Goal: Find specific page/section: Find specific page/section

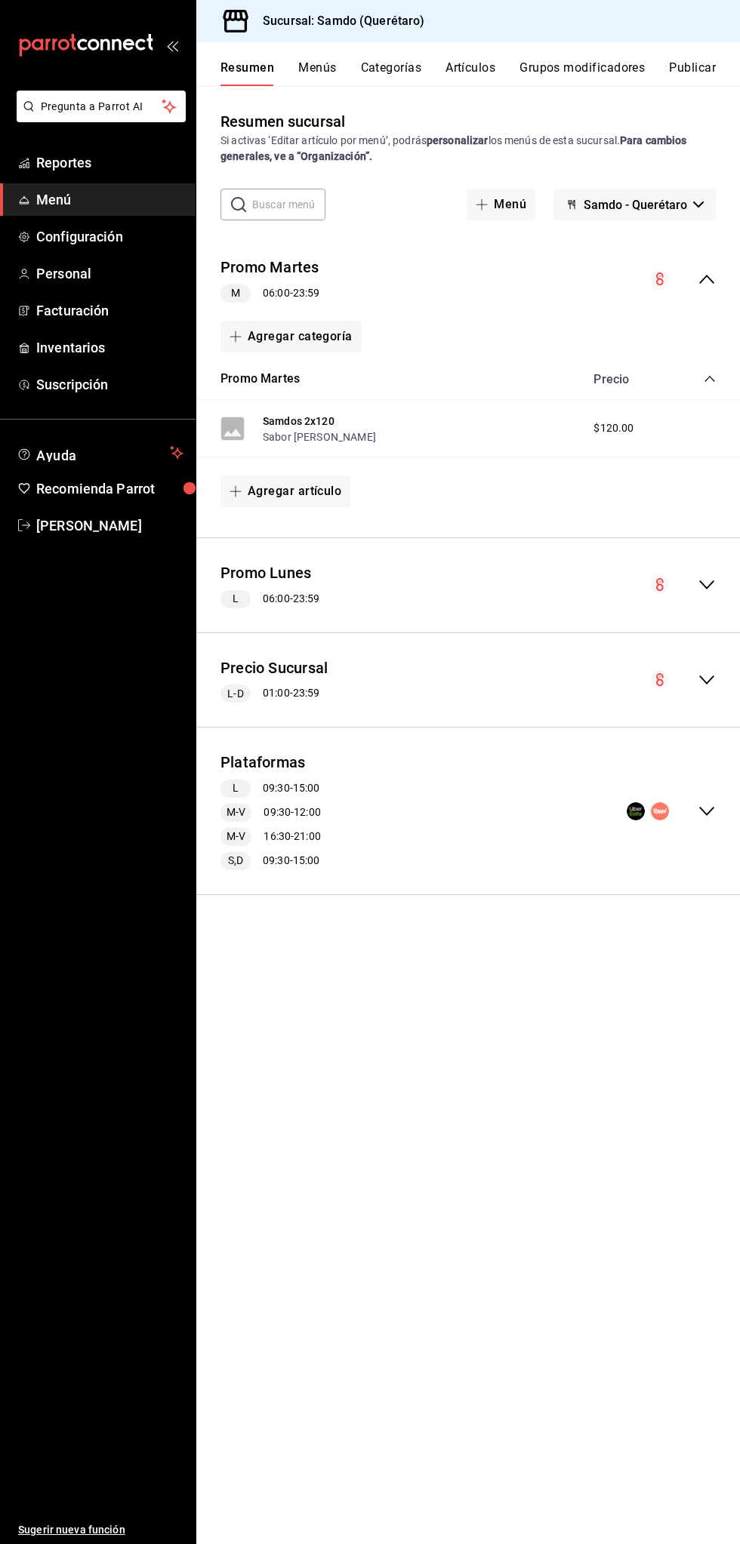
click at [115, 198] on span "Menú" at bounding box center [109, 199] width 147 height 20
click at [146, 158] on span "Reportes" at bounding box center [109, 162] width 147 height 20
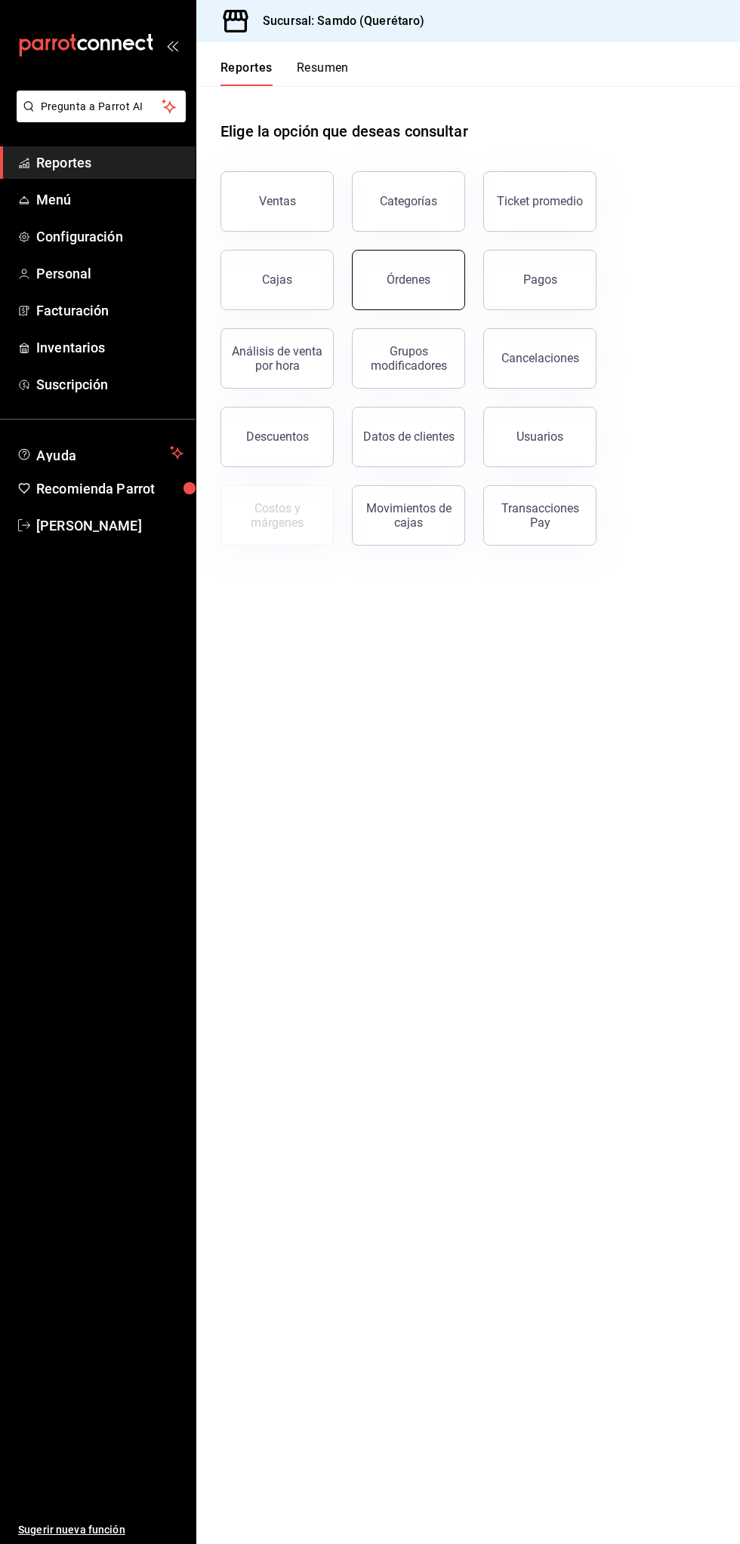
click at [417, 273] on div "Órdenes" at bounding box center [408, 279] width 44 height 14
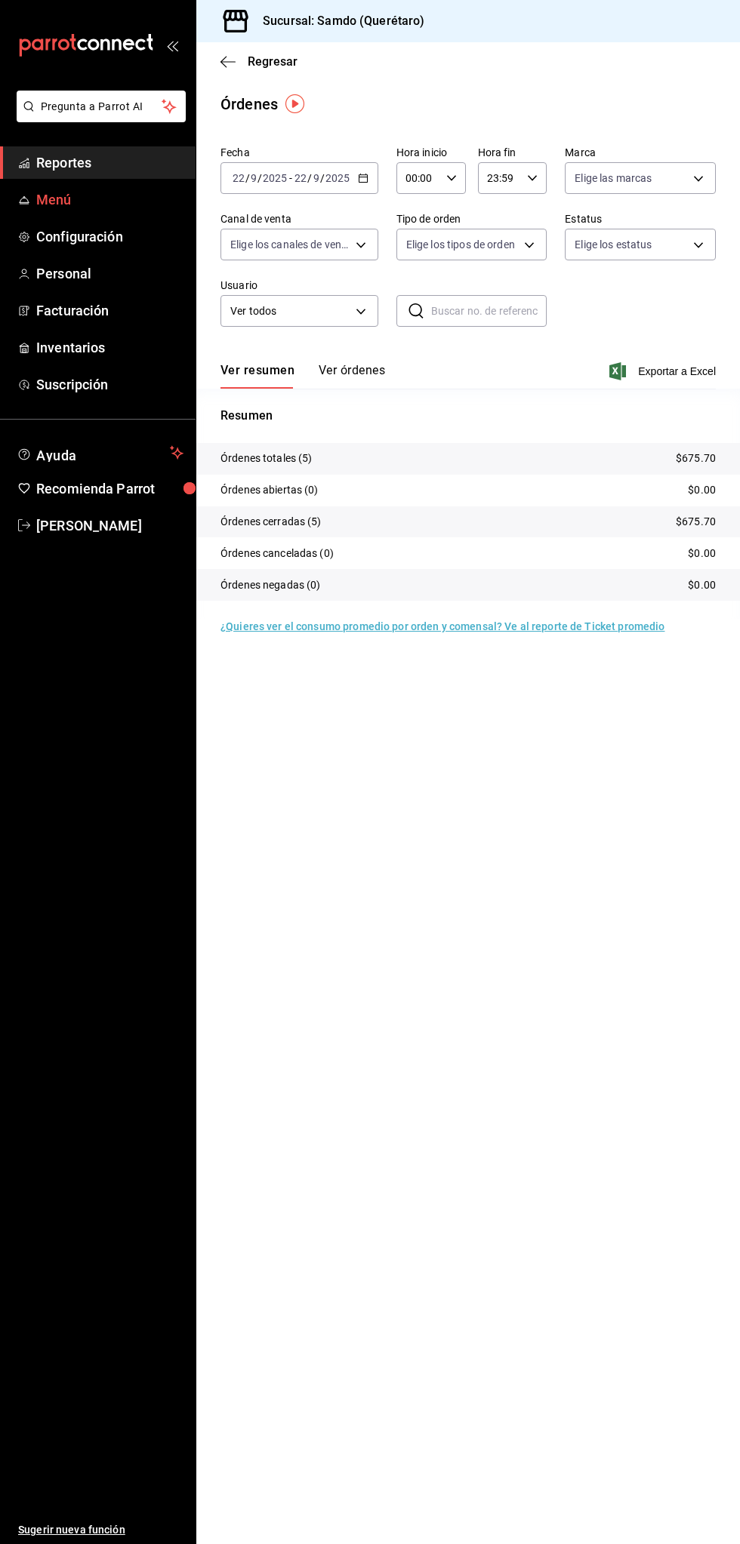
click at [136, 191] on span "Menú" at bounding box center [109, 199] width 147 height 20
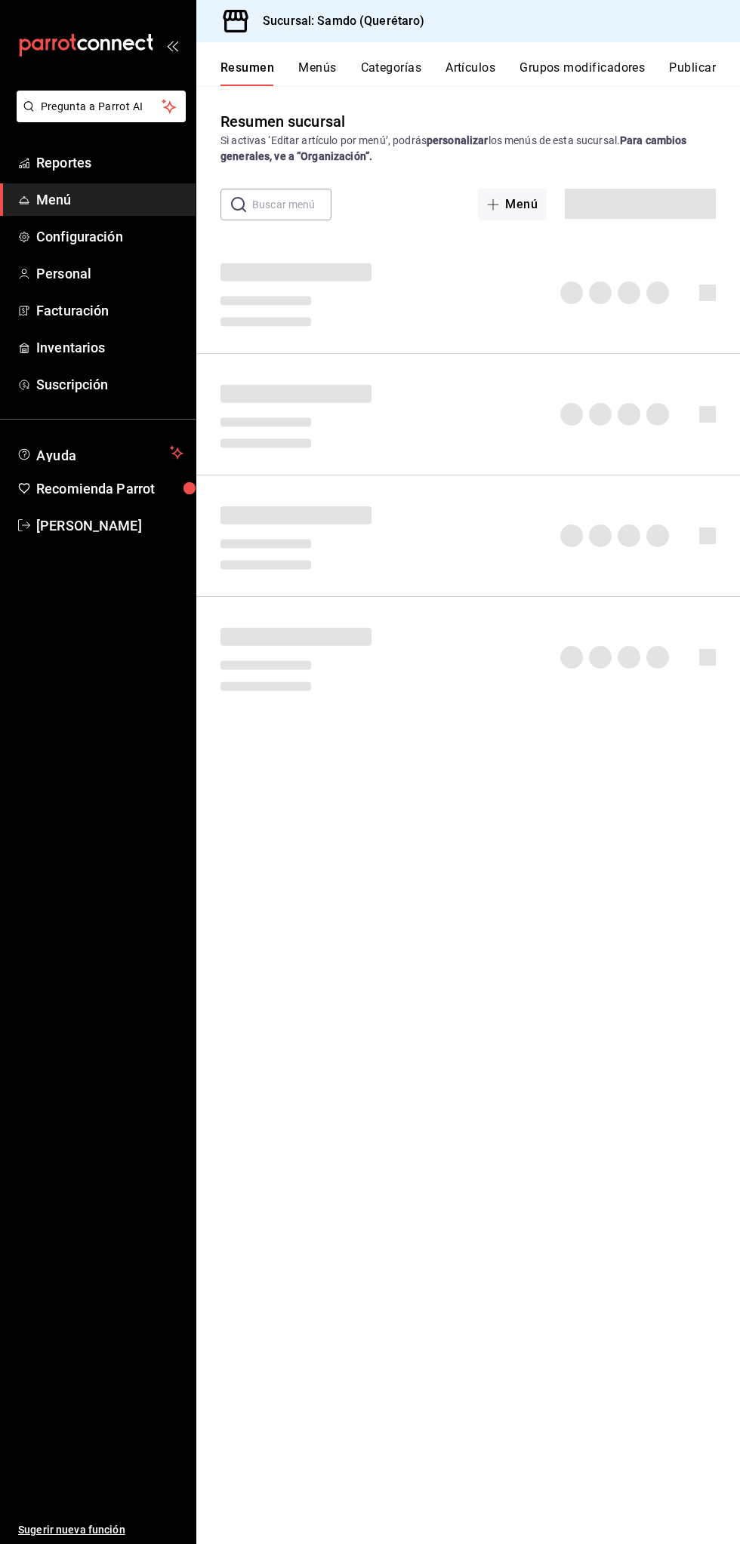
click at [130, 183] on link "Menú" at bounding box center [97, 199] width 195 height 32
click at [139, 169] on span "Reportes" at bounding box center [109, 162] width 147 height 20
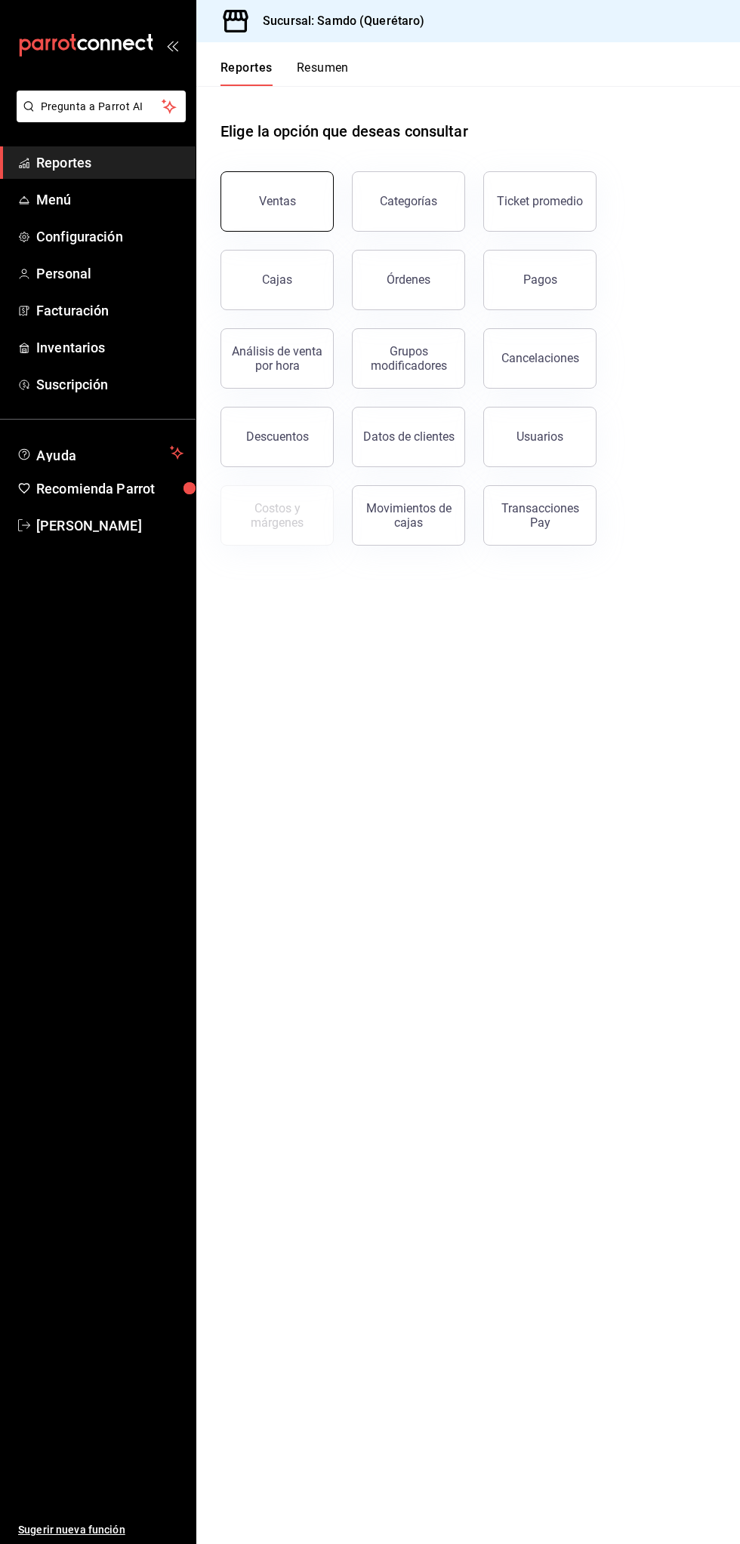
click at [311, 193] on button "Ventas" at bounding box center [276, 201] width 113 height 60
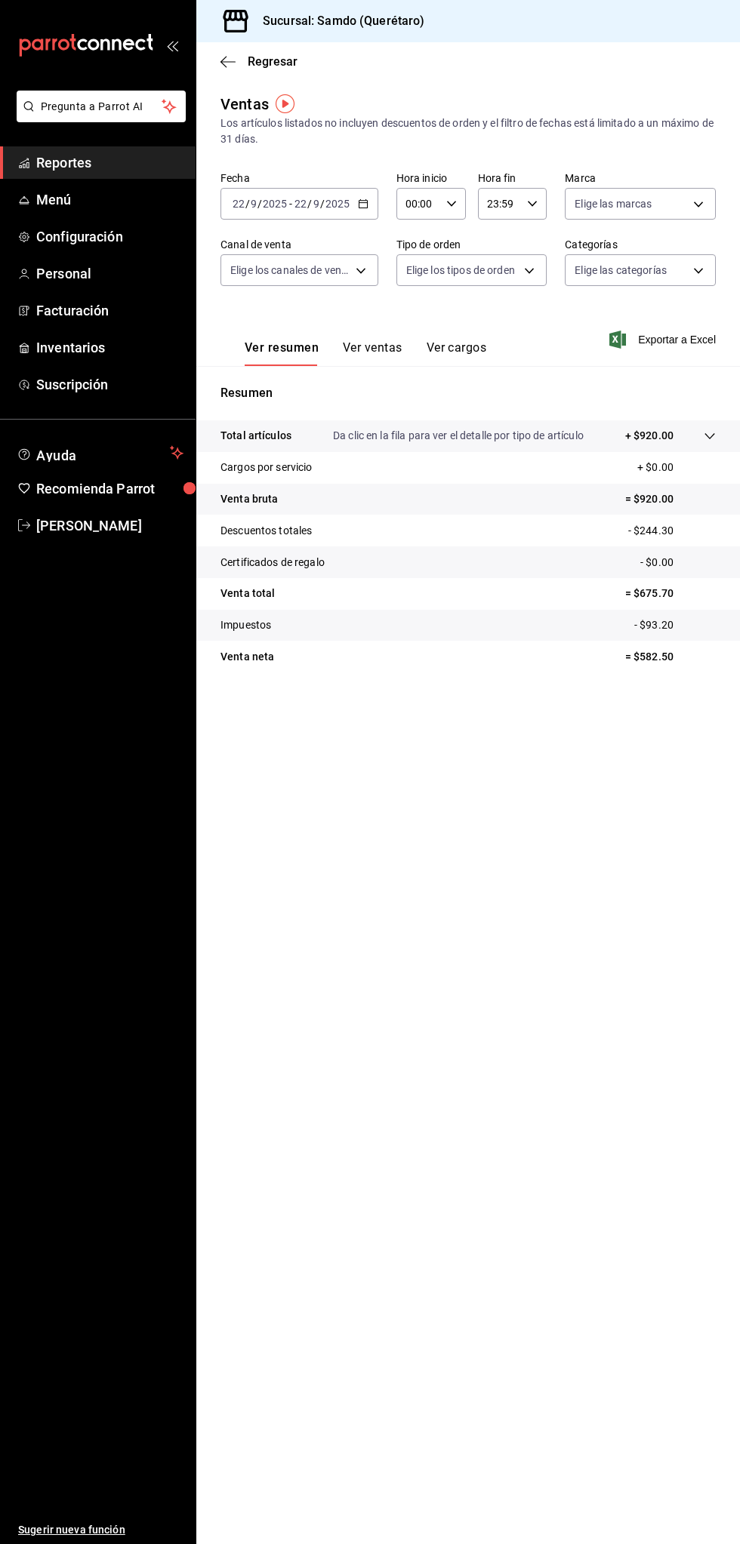
click at [115, 159] on span "Reportes" at bounding box center [109, 162] width 147 height 20
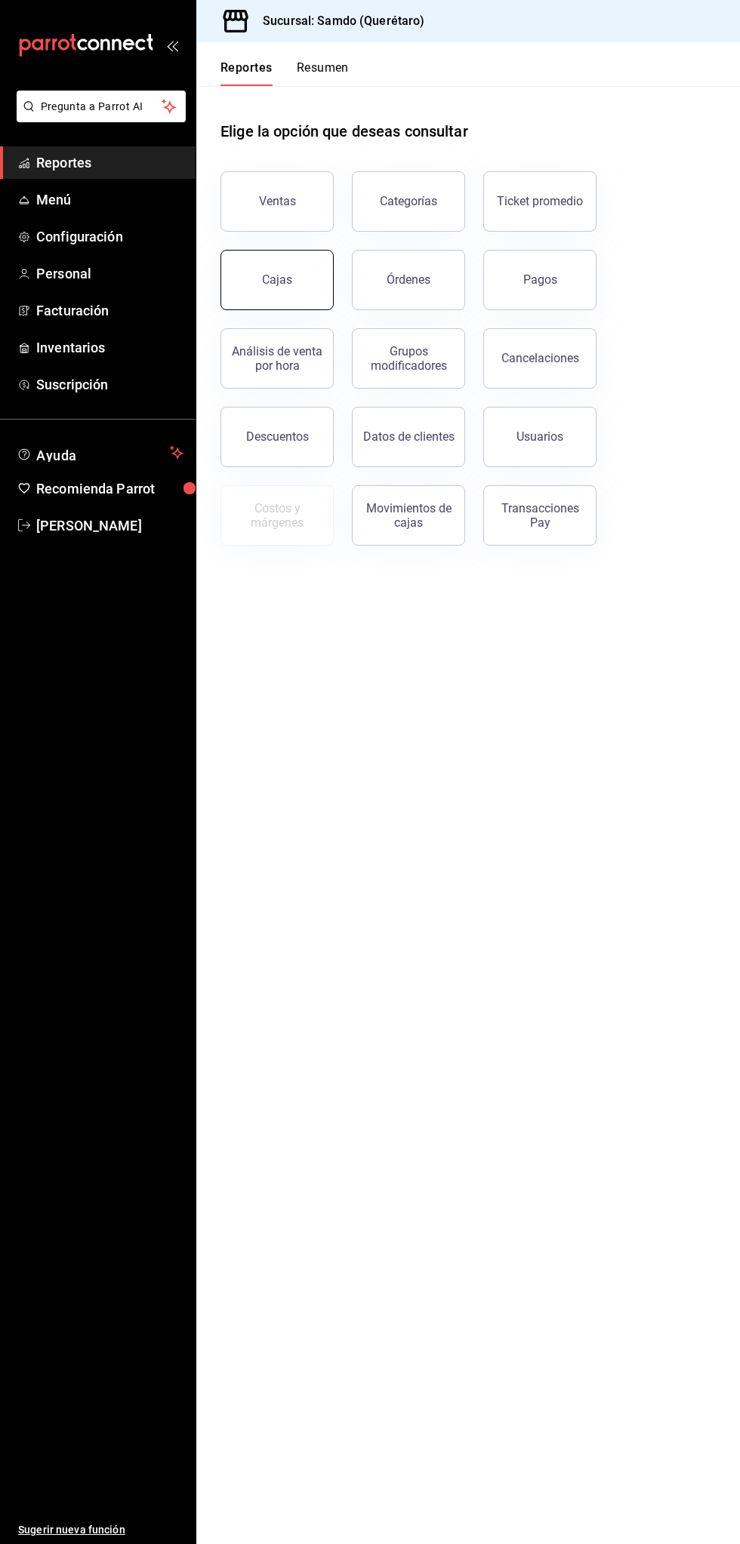
click at [278, 278] on div "Cajas" at bounding box center [277, 280] width 31 height 18
